Goal: Task Accomplishment & Management: Manage account settings

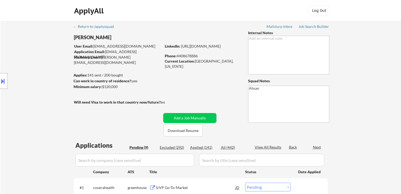
select select ""pending""
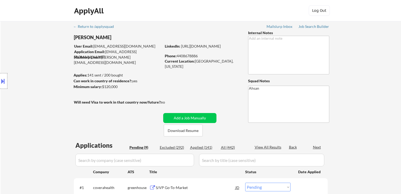
select select ""pending""
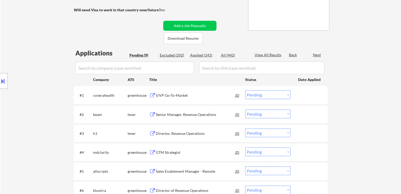
scroll to position [105, 0]
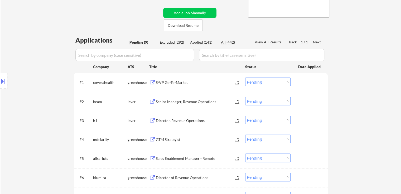
click at [155, 82] on button at bounding box center [152, 82] width 7 height 5
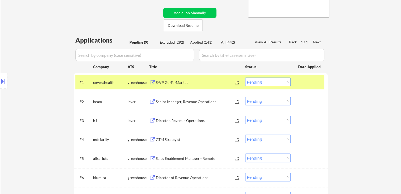
click at [155, 102] on button at bounding box center [152, 102] width 7 height 5
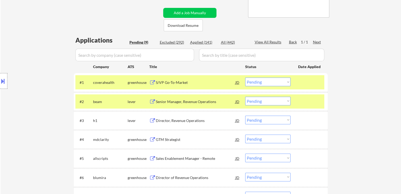
click at [155, 122] on button at bounding box center [152, 121] width 7 height 5
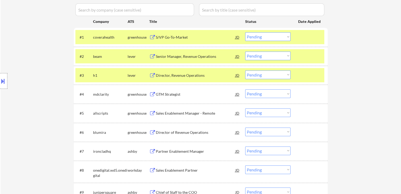
scroll to position [158, 0]
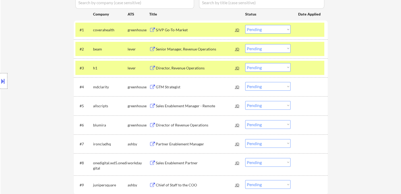
click at [155, 87] on button at bounding box center [152, 87] width 7 height 5
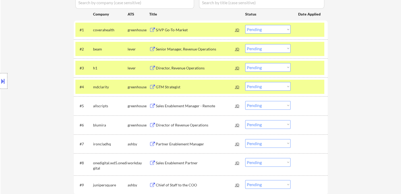
click at [155, 105] on button at bounding box center [152, 106] width 7 height 5
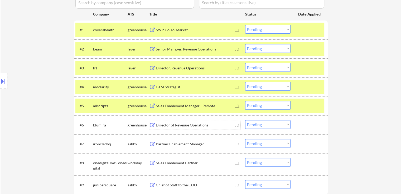
click at [156, 124] on div "Director of Revenue Operations" at bounding box center [196, 125] width 80 height 5
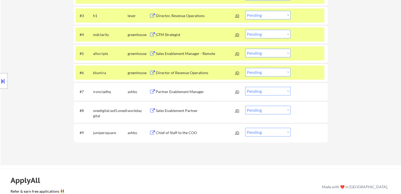
scroll to position [211, 0]
click at [162, 93] on div "Partner Enablement Manager" at bounding box center [196, 91] width 80 height 5
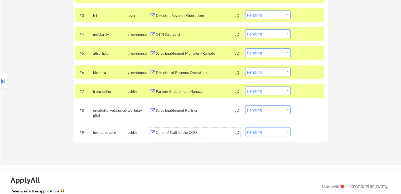
click at [156, 130] on div "Chief of Staff to the COO" at bounding box center [196, 132] width 80 height 5
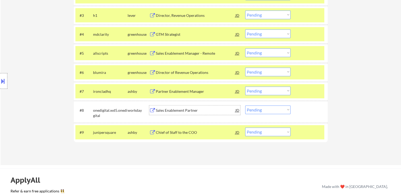
click at [156, 111] on div "Sales Enablement Partner" at bounding box center [196, 110] width 80 height 5
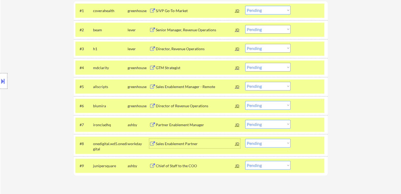
scroll to position [158, 0]
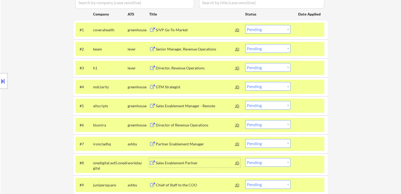
click at [258, 50] on select "Choose an option... Pending Applied Excluded (Questions) Excluded (Expired) Exc…" at bounding box center [267, 48] width 45 height 9
click at [245, 44] on select "Choose an option... Pending Applied Excluded (Questions) Excluded (Expired) Exc…" at bounding box center [267, 48] width 45 height 9
select select ""pending""
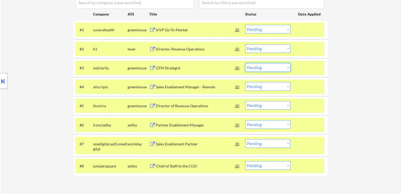
click at [258, 68] on select "Choose an option... Pending Applied Excluded (Questions) Excluded (Expired) Exc…" at bounding box center [267, 67] width 45 height 9
click at [245, 63] on select "Choose an option... Pending Applied Excluded (Questions) Excluded (Expired) Exc…" at bounding box center [267, 67] width 45 height 9
select select ""pending""
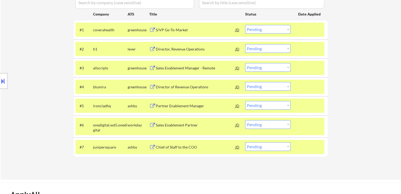
click at [3, 82] on button at bounding box center [3, 81] width 6 height 9
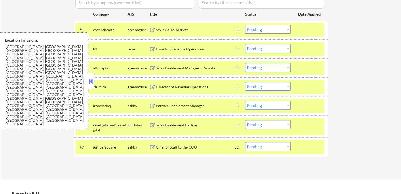
click at [14, 47] on textarea "[GEOGRAPHIC_DATA], [GEOGRAPHIC_DATA] [GEOGRAPHIC_DATA], [GEOGRAPHIC_DATA] [GEOG…" at bounding box center [45, 86] width 81 height 84
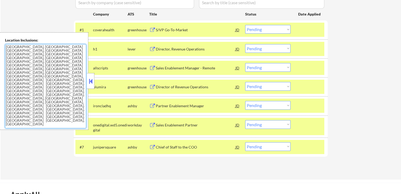
click at [14, 47] on textarea "[GEOGRAPHIC_DATA], [GEOGRAPHIC_DATA] [GEOGRAPHIC_DATA], [GEOGRAPHIC_DATA] [GEOG…" at bounding box center [45, 86] width 81 height 84
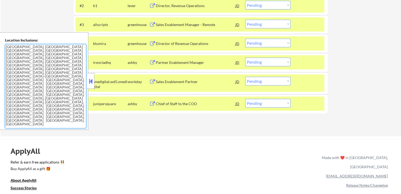
scroll to position [211, 0]
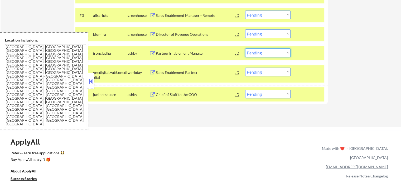
click at [261, 54] on select "Choose an option... Pending Applied Excluded (Questions) Excluded (Expired) Exc…" at bounding box center [267, 52] width 45 height 9
click at [245, 48] on select "Choose an option... Pending Applied Excluded (Questions) Excluded (Expired) Exc…" at bounding box center [267, 52] width 45 height 9
select select ""pending""
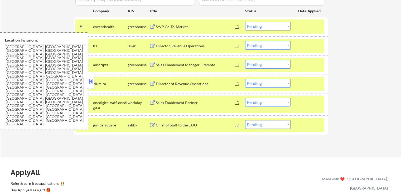
scroll to position [158, 0]
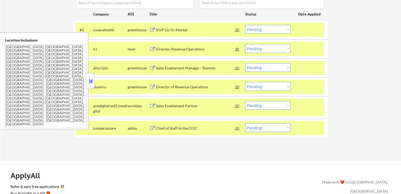
click at [262, 130] on select "Choose an option... Pending Applied Excluded (Questions) Excluded (Expired) Exc…" at bounding box center [267, 128] width 45 height 9
select select ""applied""
click at [245, 124] on select "Choose an option... Pending Applied Excluded (Questions) Excluded (Expired) Exc…" at bounding box center [267, 128] width 45 height 9
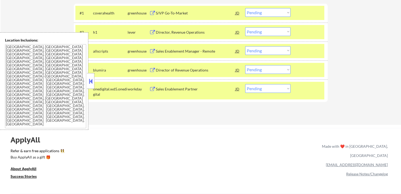
scroll to position [184, 0]
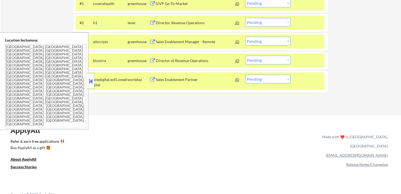
drag, startPoint x: 266, startPoint y: 78, endPoint x: 269, endPoint y: 82, distance: 5.3
click at [267, 78] on select "Choose an option... Pending Applied Excluded (Questions) Excluded (Expired) Exc…" at bounding box center [267, 79] width 45 height 9
select select ""excluded""
click at [245, 75] on select "Choose an option... Pending Applied Excluded (Questions) Excluded (Expired) Exc…" at bounding box center [267, 79] width 45 height 9
click at [253, 98] on div "Applications Pending (5) Excluded (294) Applied (143) All (442) View All Result…" at bounding box center [201, 31] width 254 height 149
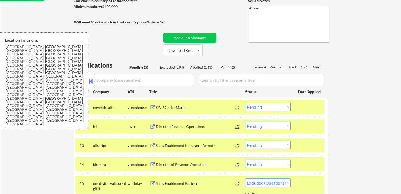
scroll to position [105, 0]
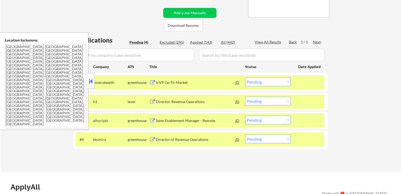
click at [160, 85] on div "S/VP Go-To-Market" at bounding box center [196, 82] width 80 height 5
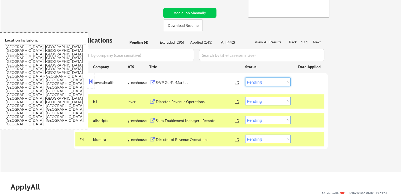
drag, startPoint x: 257, startPoint y: 80, endPoint x: 260, endPoint y: 85, distance: 5.8
click at [257, 81] on select "Choose an option... Pending Applied Excluded (Questions) Excluded (Expired) Exc…" at bounding box center [267, 82] width 45 height 9
click at [245, 78] on select "Choose an option... Pending Applied Excluded (Questions) Excluded (Expired) Exc…" at bounding box center [267, 82] width 45 height 9
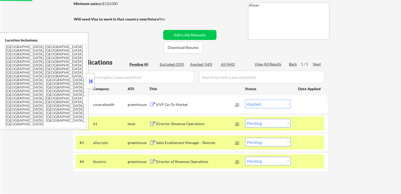
scroll to position [53, 0]
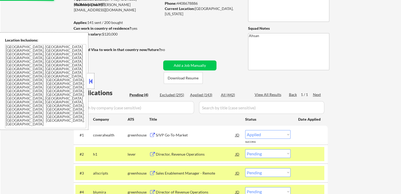
select select ""pending""
